Goal: Task Accomplishment & Management: Use online tool/utility

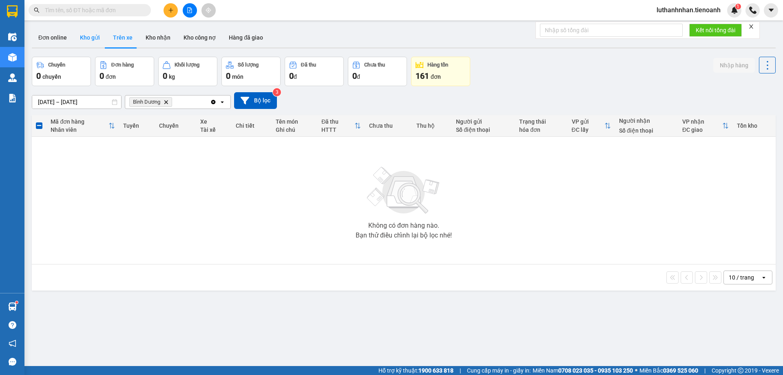
click at [80, 39] on button "Kho gửi" at bounding box center [89, 38] width 33 height 20
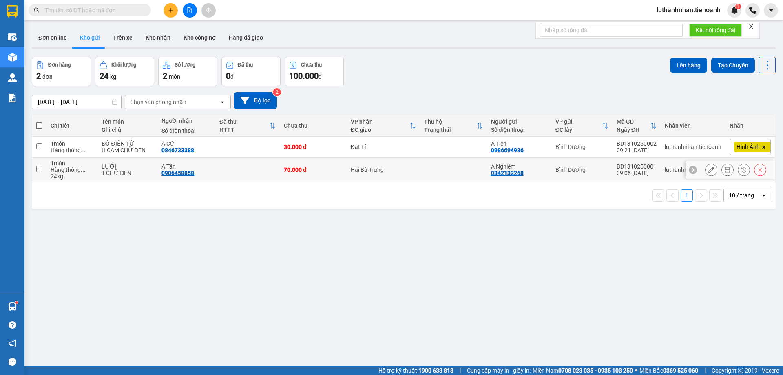
click at [356, 174] on td "Hai Bà Trưng" at bounding box center [383, 169] width 73 height 25
checkbox input "true"
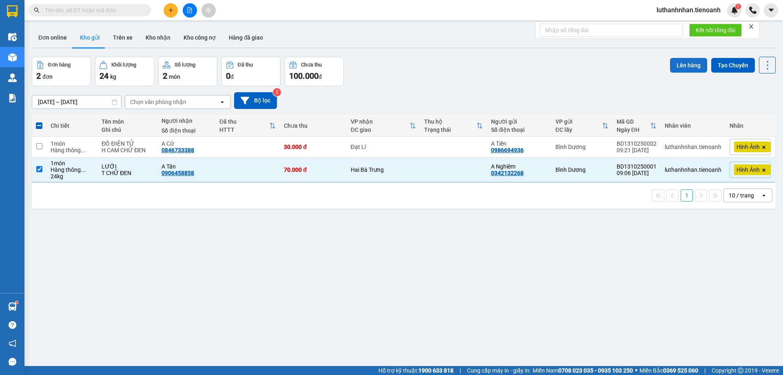
click at [689, 64] on button "Lên hàng" at bounding box center [688, 65] width 37 height 15
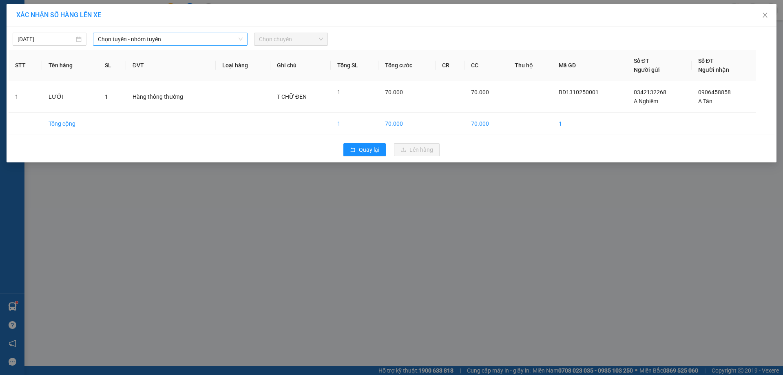
click at [174, 34] on span "Chọn tuyến - nhóm tuyến" at bounding box center [170, 39] width 145 height 12
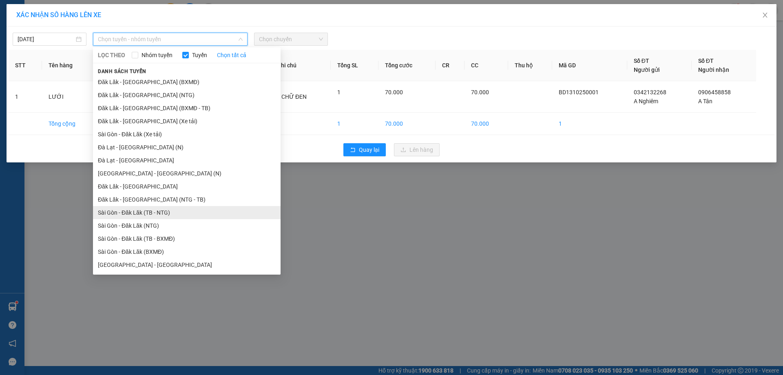
click at [161, 214] on li "Sài Gòn - Đăk Lăk (TB - NTG)" at bounding box center [187, 212] width 188 height 13
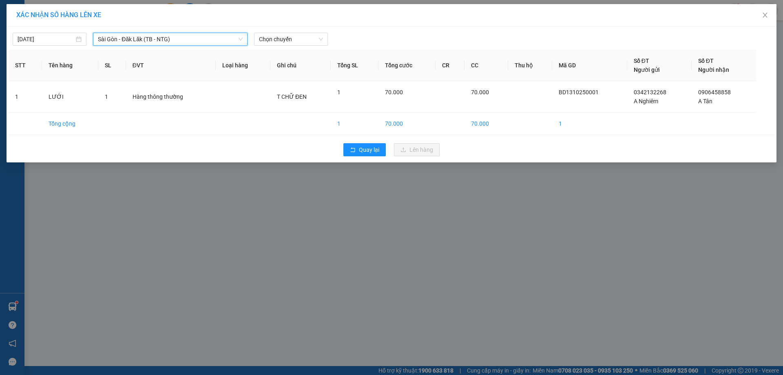
click at [306, 31] on div "13/10/2025 Sài Gòn - Đăk Lăk (TB - NTG) Sài Gòn - Đăk Lăk (TB - NTG) LỌC THEO N…" at bounding box center [392, 37] width 766 height 17
click at [303, 35] on span "Chọn chuyến" at bounding box center [291, 39] width 64 height 12
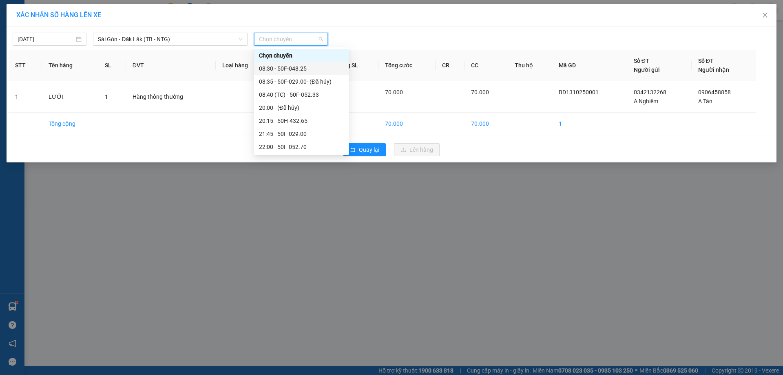
click at [312, 71] on div "08:30 - 50F-048.25" at bounding box center [301, 68] width 85 height 9
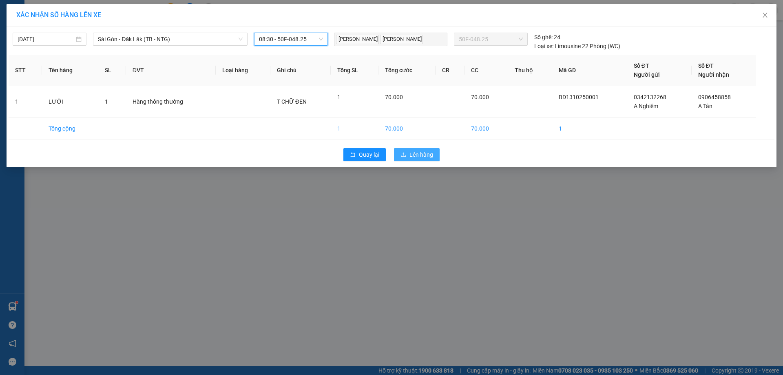
click at [411, 161] on button "Lên hàng" at bounding box center [417, 154] width 46 height 13
